Goal: Task Accomplishment & Management: Use online tool/utility

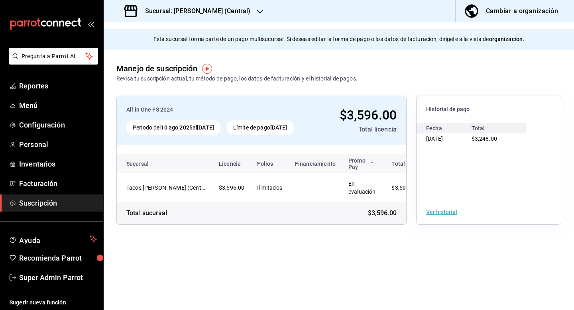
click at [232, 13] on h3 "Sucursal: [PERSON_NAME] (Central)" at bounding box center [195, 11] width 112 height 10
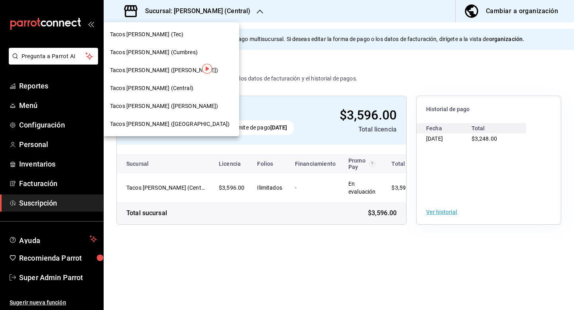
click at [65, 291] on div at bounding box center [287, 155] width 574 height 310
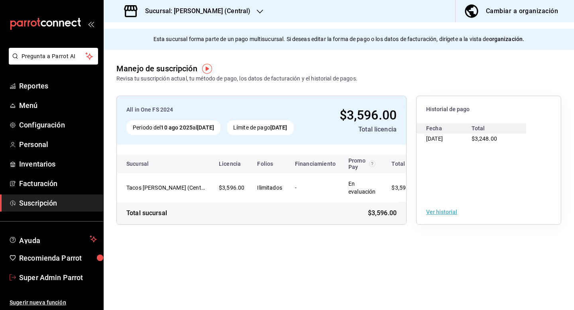
click at [62, 283] on span "Super Admin Parrot" at bounding box center [58, 277] width 78 height 11
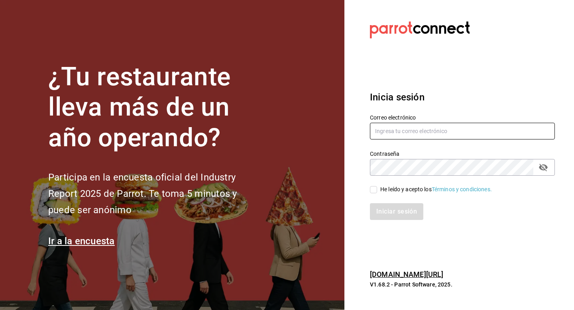
click at [381, 139] on input "text" at bounding box center [462, 131] width 185 height 17
type input "[EMAIL_ADDRESS][DOMAIN_NAME]"
click at [375, 187] on input "He leído y acepto los Términos y condiciones." at bounding box center [373, 189] width 7 height 7
checkbox input "true"
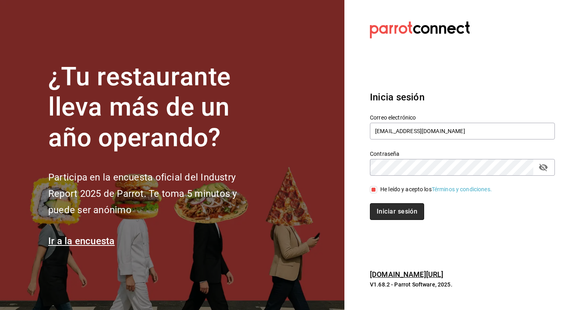
click at [381, 215] on button "Iniciar sesión" at bounding box center [397, 211] width 54 height 17
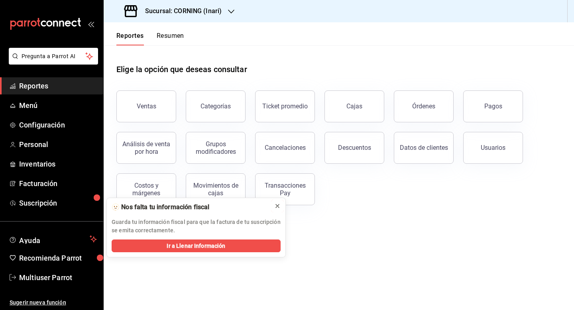
click at [276, 203] on icon at bounding box center [277, 206] width 6 height 6
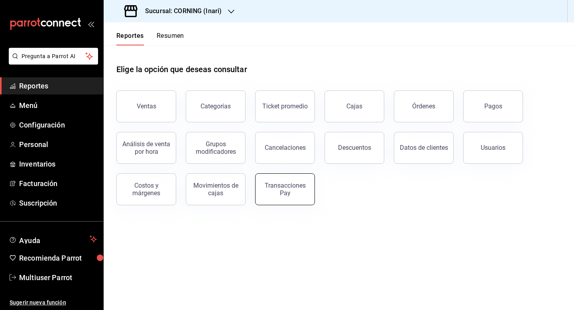
click at [282, 197] on button "Transacciones Pay" at bounding box center [285, 190] width 60 height 32
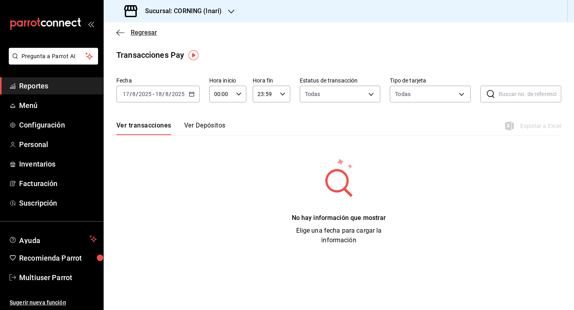
click at [137, 34] on span "Regresar" at bounding box center [144, 33] width 26 height 8
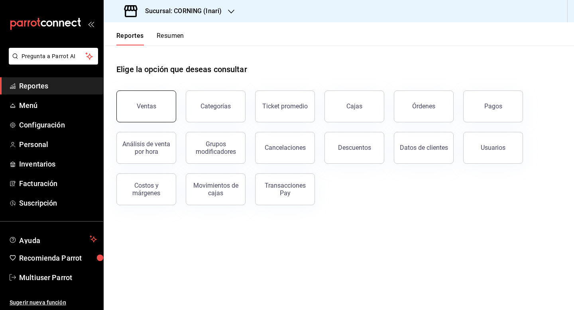
click at [146, 104] on div "Ventas" at bounding box center [147, 107] width 20 height 8
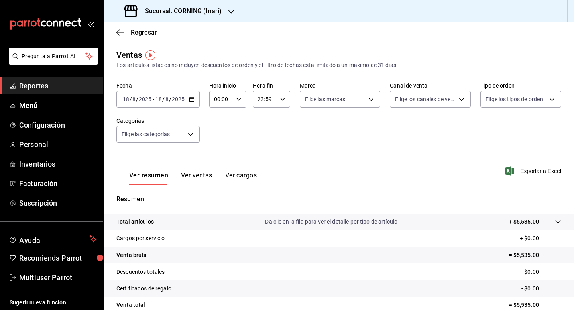
click at [185, 174] on button "Ver ventas" at bounding box center [197, 179] width 32 height 14
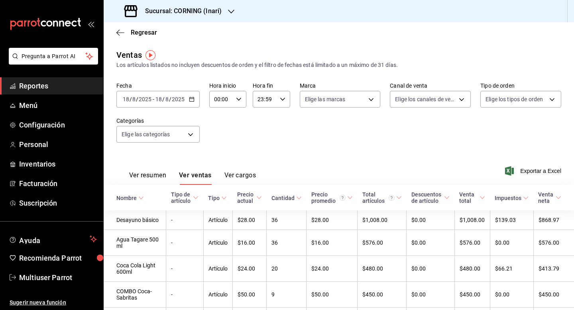
click at [174, 10] on h3 "Sucursal: CORNING (Inari)" at bounding box center [180, 11] width 83 height 10
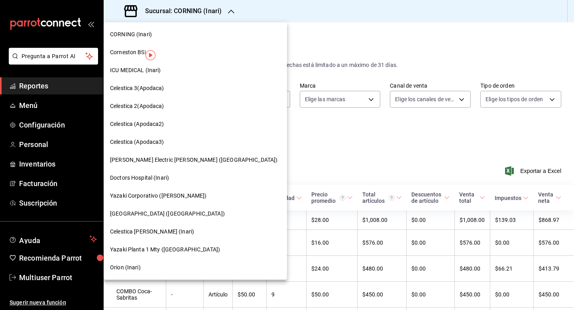
click at [122, 69] on span "ICU MEDICAL (Inari)" at bounding box center [135, 70] width 51 height 8
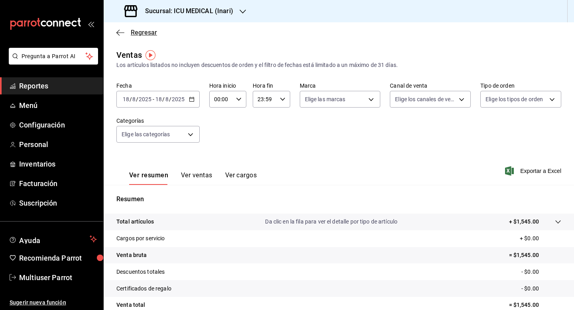
click at [131, 33] on span "Regresar" at bounding box center [144, 33] width 26 height 8
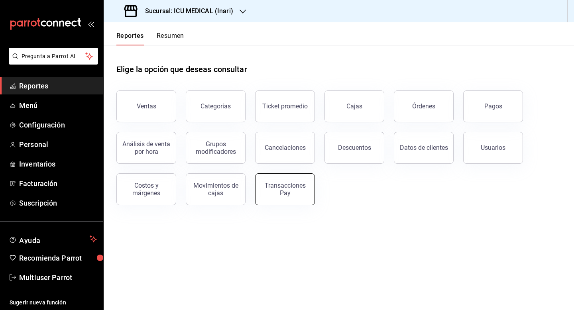
click at [280, 186] on div "Transacciones Pay" at bounding box center [284, 189] width 49 height 15
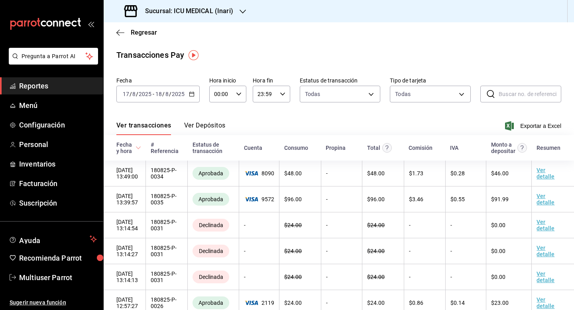
click at [205, 113] on div "Ver transacciones Ver Depósitos Exportar a Excel" at bounding box center [338, 123] width 445 height 23
click at [202, 124] on button "Ver Depósitos" at bounding box center [204, 129] width 41 height 14
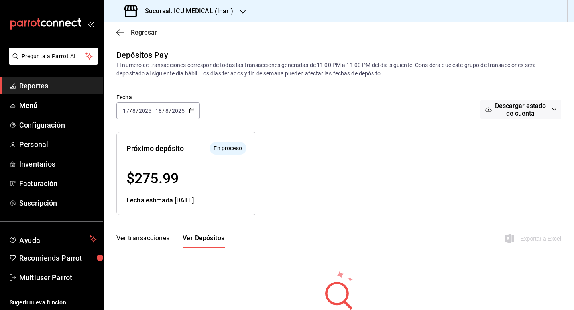
click at [128, 31] on span "Regresar" at bounding box center [136, 33] width 41 height 8
